Goal: Transaction & Acquisition: Purchase product/service

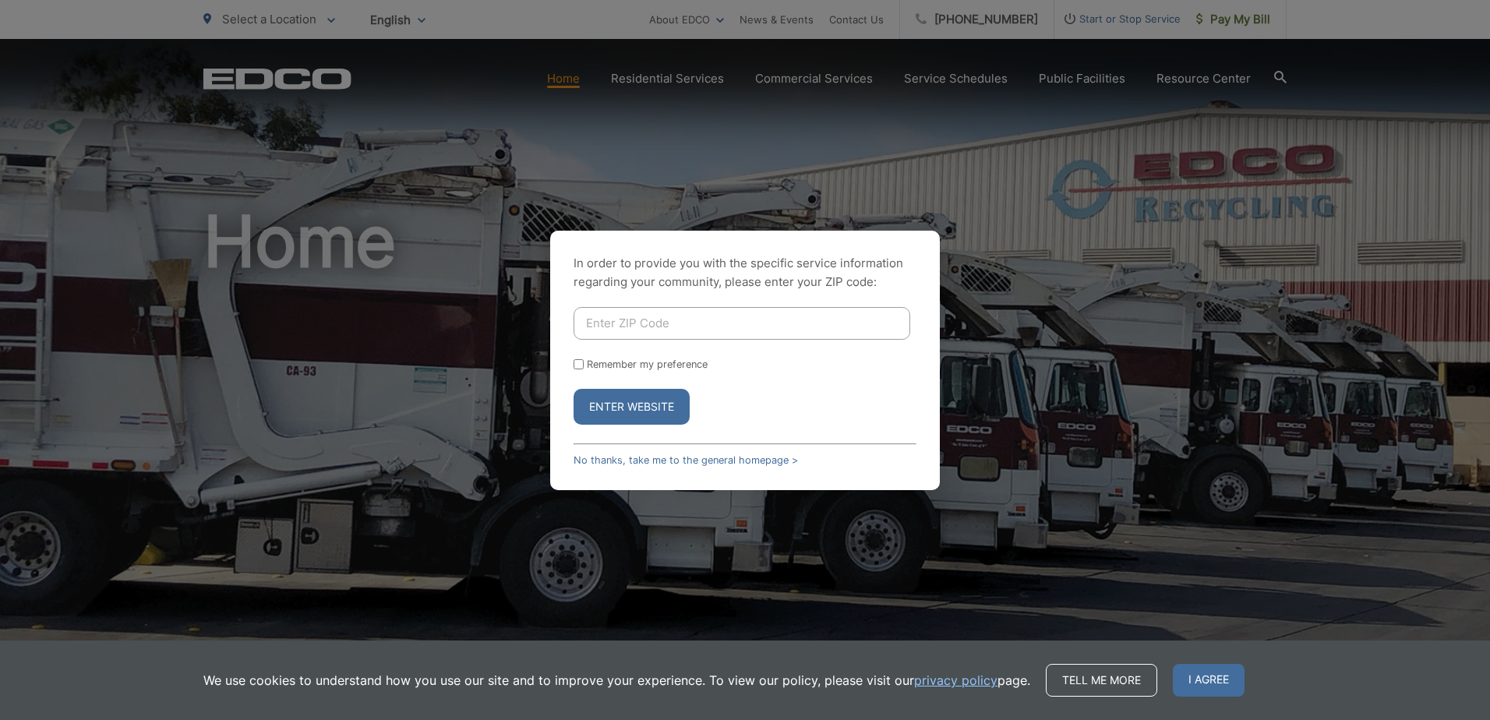
click at [679, 316] on input "Enter ZIP Code" at bounding box center [742, 323] width 337 height 33
type input "92101"
click at [593, 416] on button "Enter Website" at bounding box center [632, 407] width 116 height 36
click at [634, 415] on button "Enter Website" at bounding box center [632, 407] width 116 height 36
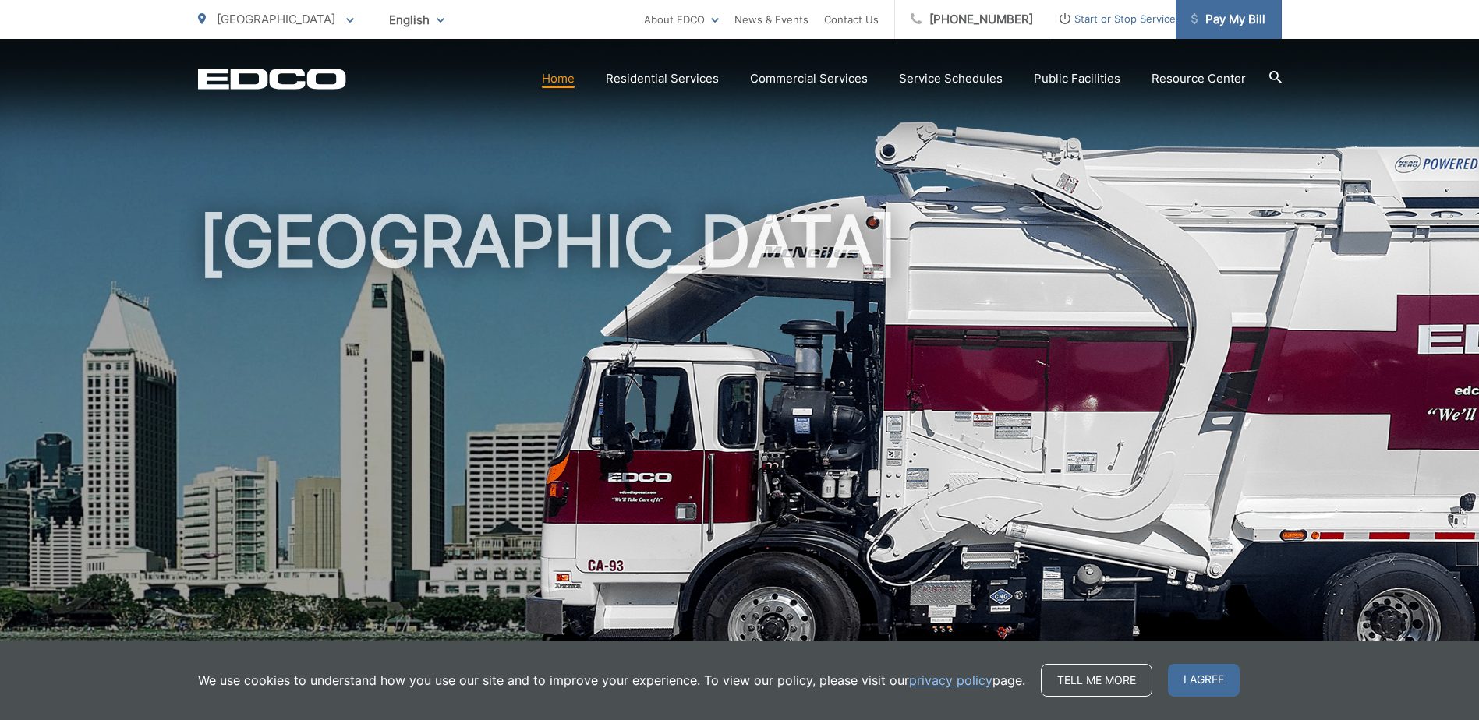
click at [1232, 28] on span "Pay My Bill" at bounding box center [1228, 19] width 74 height 19
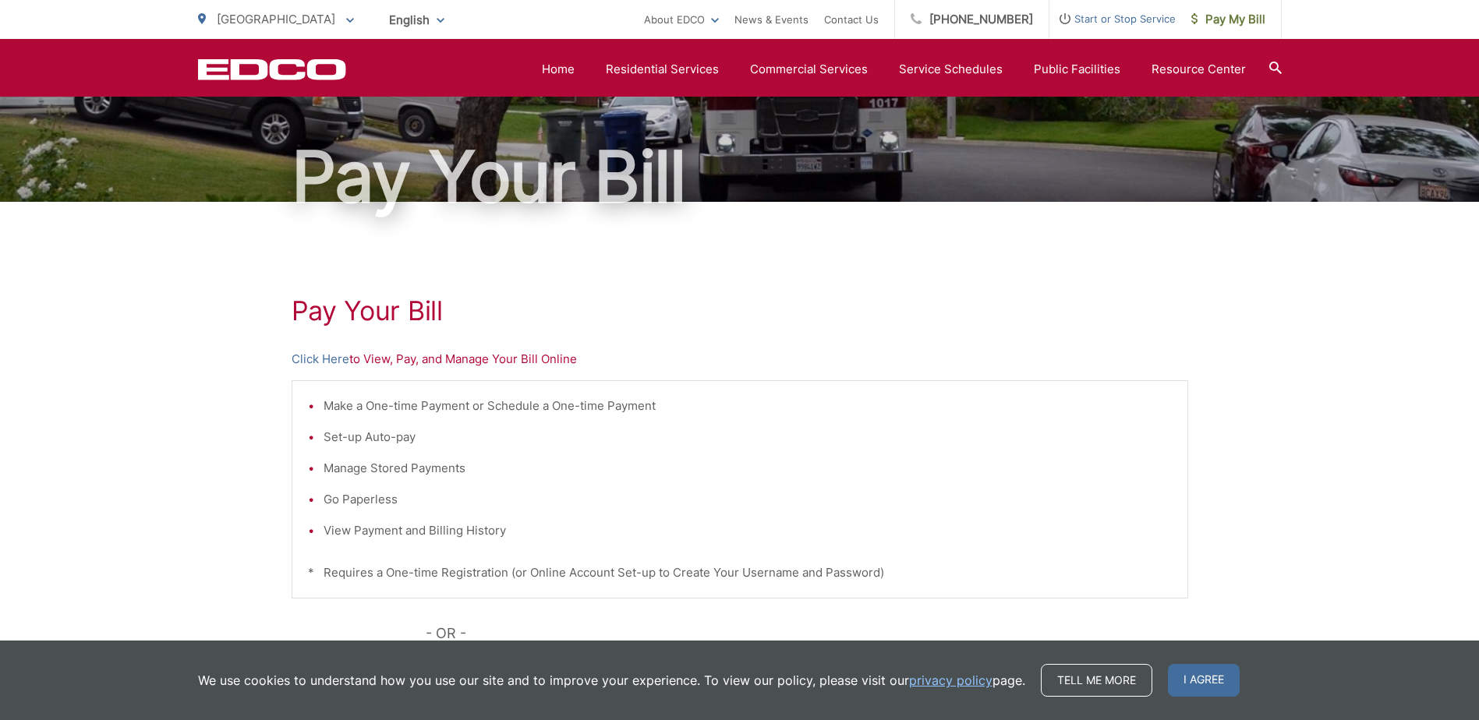
scroll to position [76, 0]
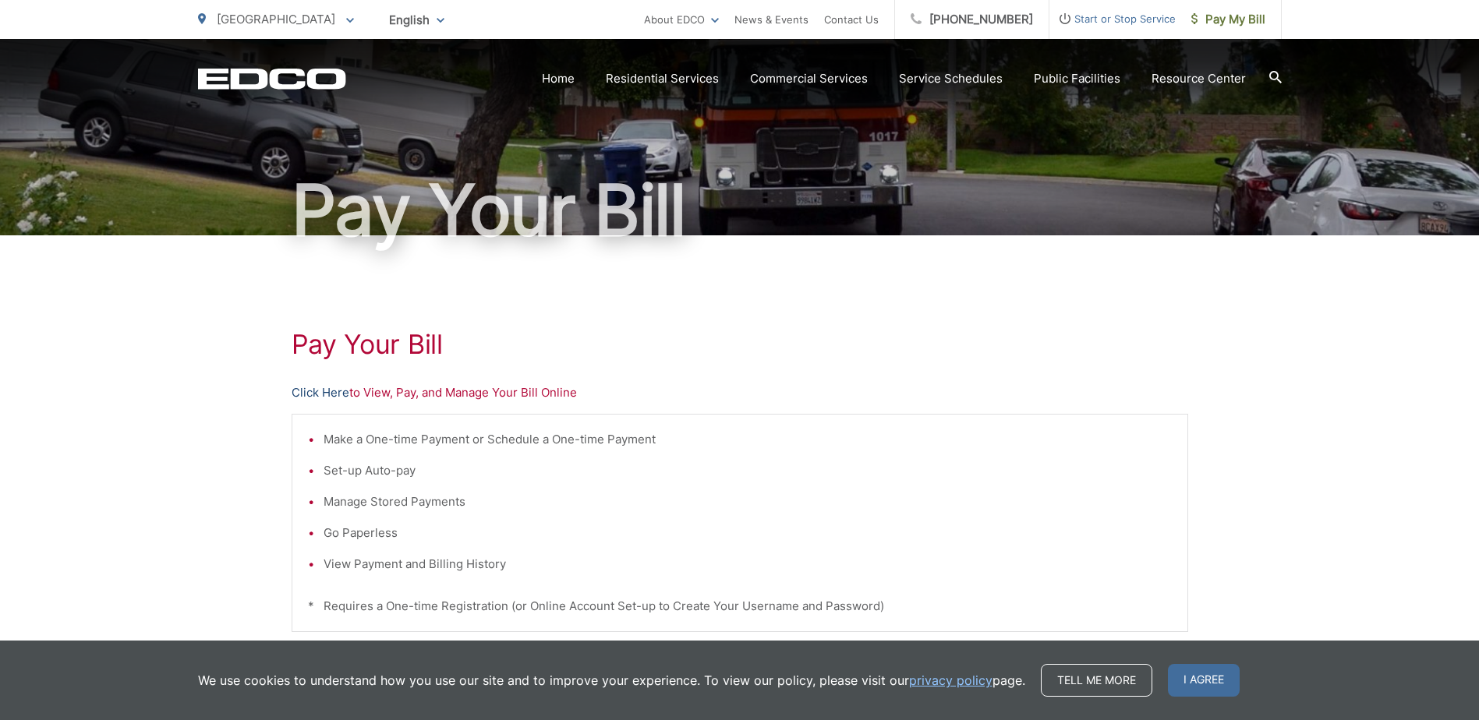
click at [310, 391] on link "Click Here" at bounding box center [321, 392] width 58 height 19
